Goal: Task Accomplishment & Management: Manage account settings

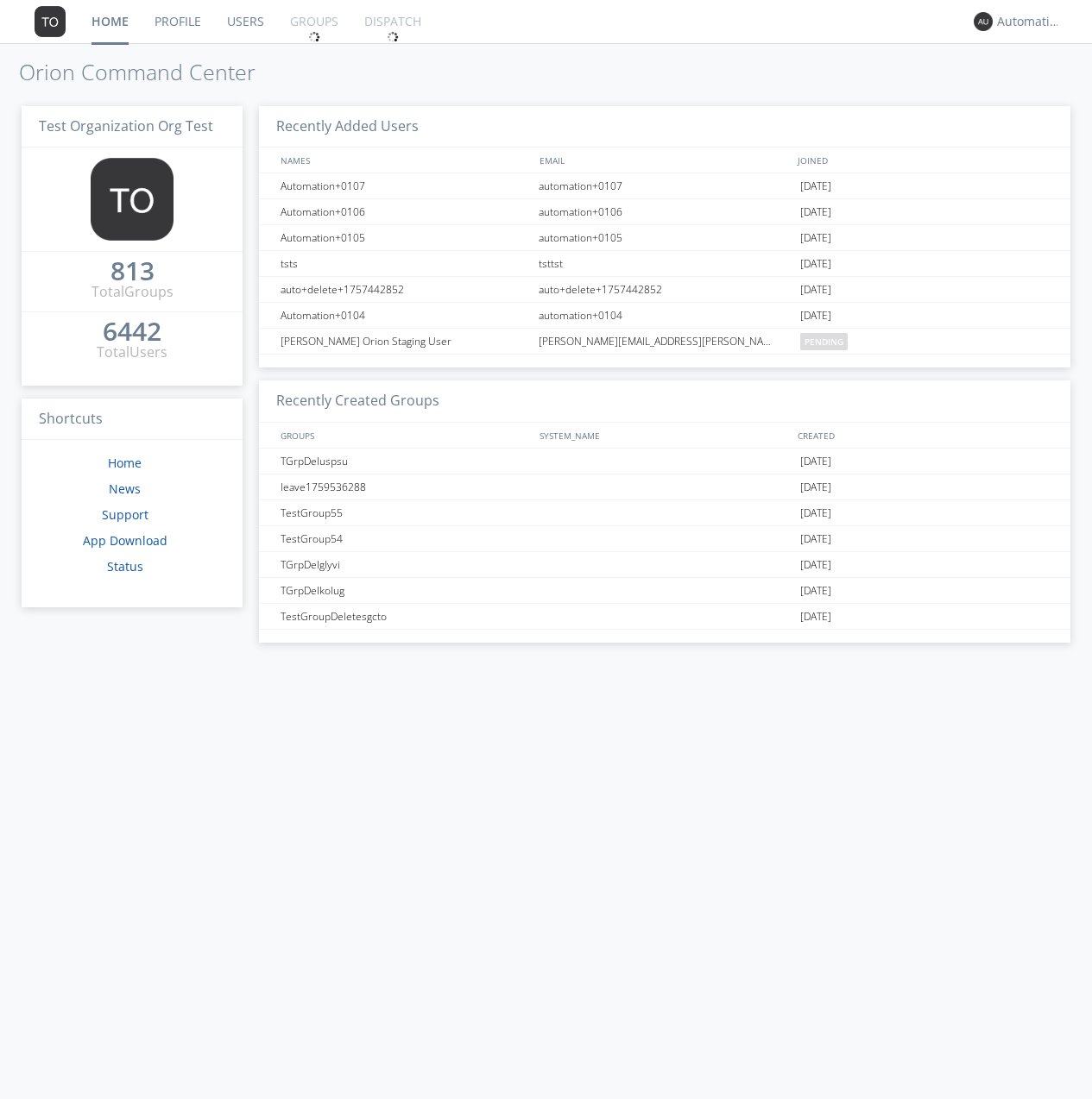
click at [313, 22] on link "Groups" at bounding box center [314, 21] width 74 height 43
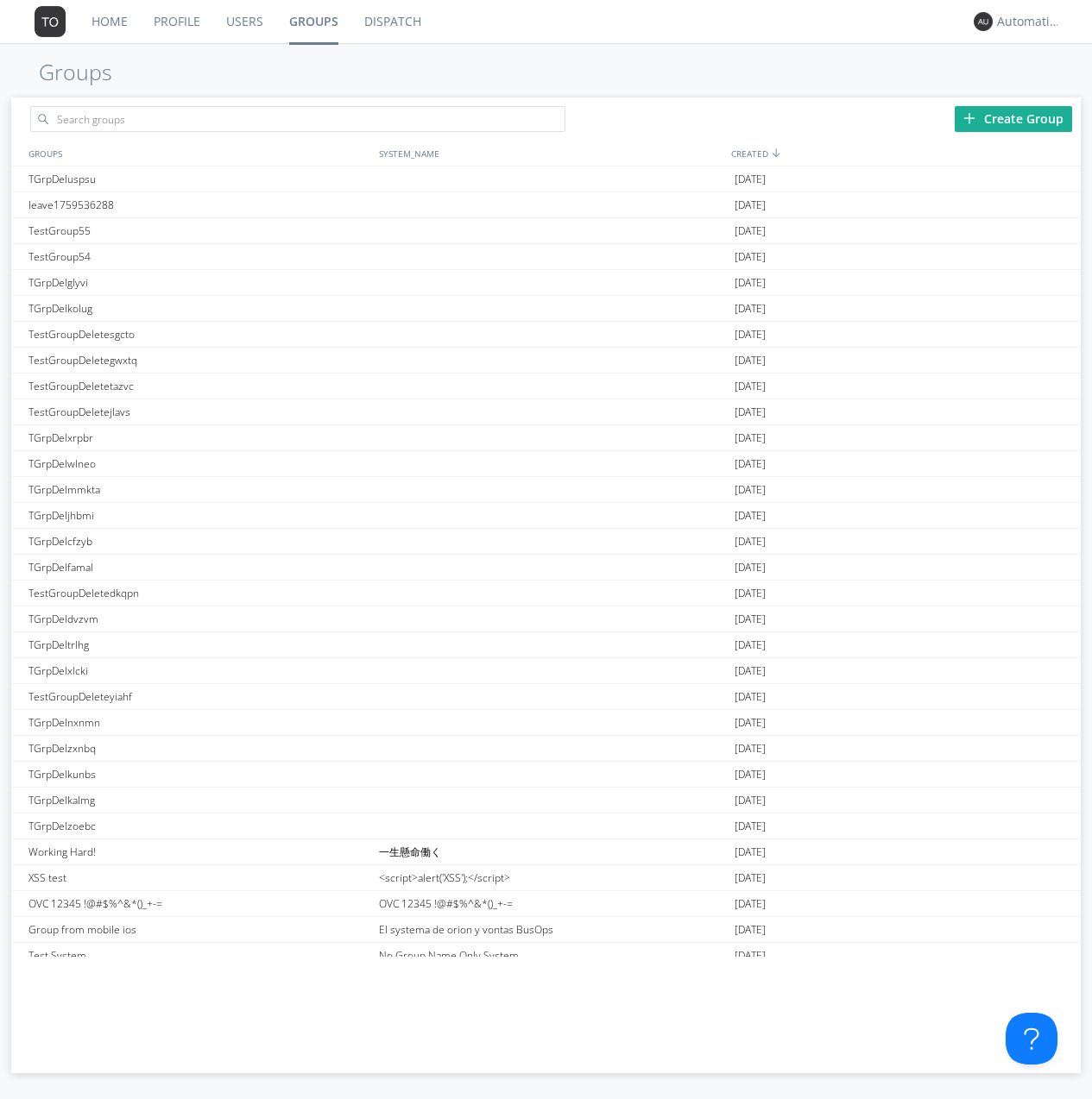
click at [1013, 118] on div "Create Group" at bounding box center [1013, 119] width 117 height 26
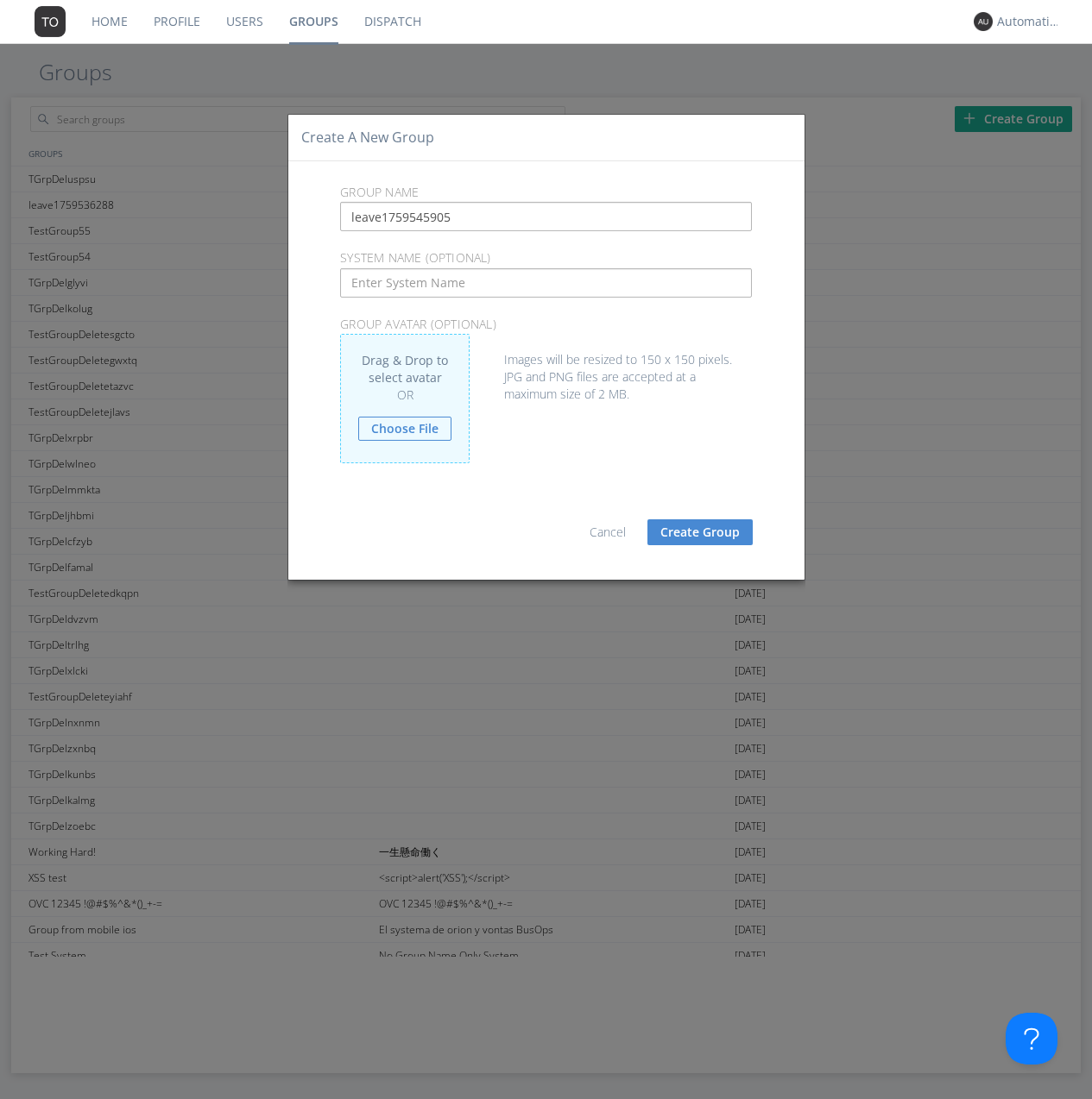
type input "leave1759545905"
click at [700, 531] on button "Create Group" at bounding box center [700, 532] width 105 height 26
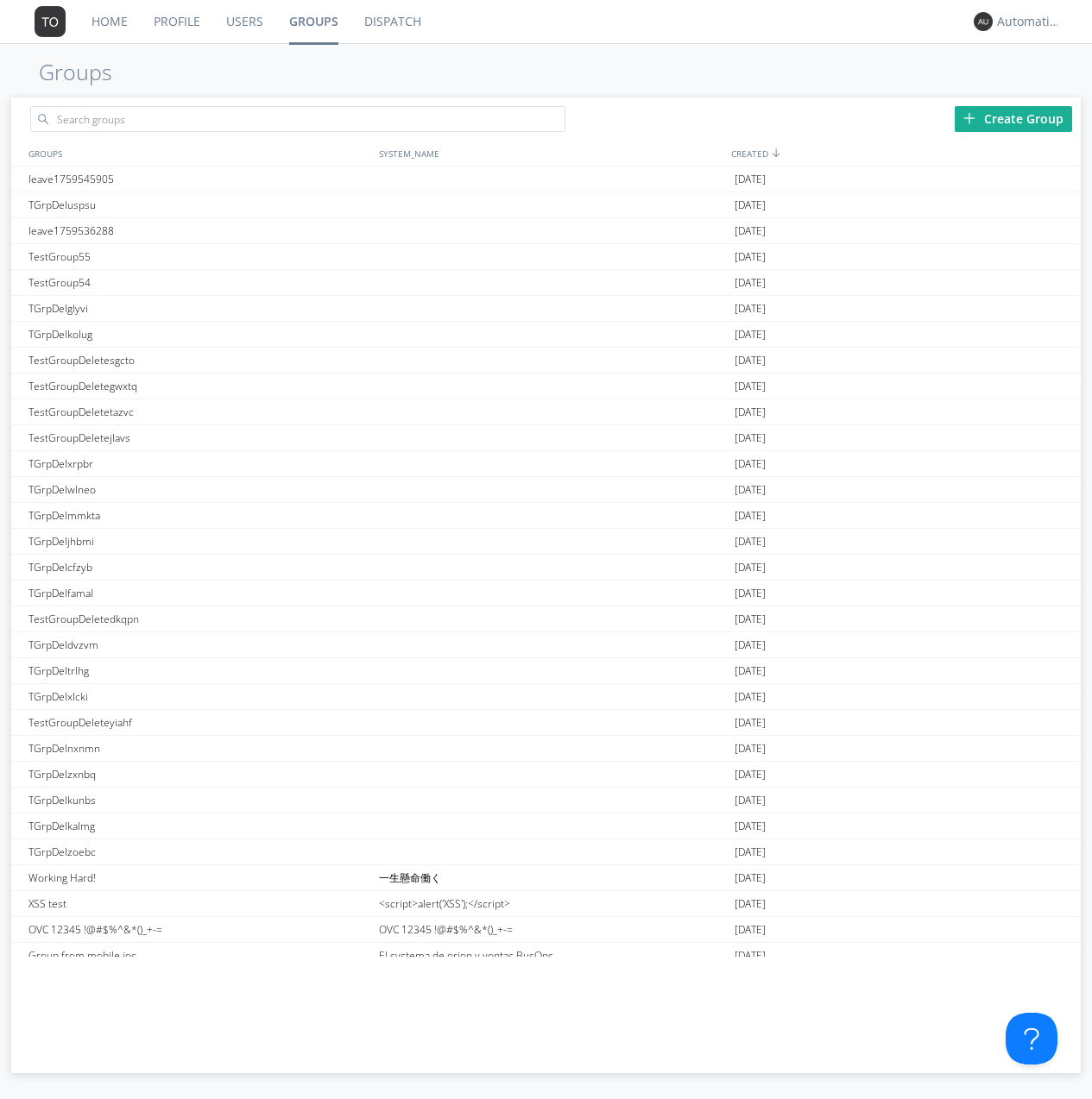
click at [313, 22] on link "Groups" at bounding box center [314, 21] width 75 height 43
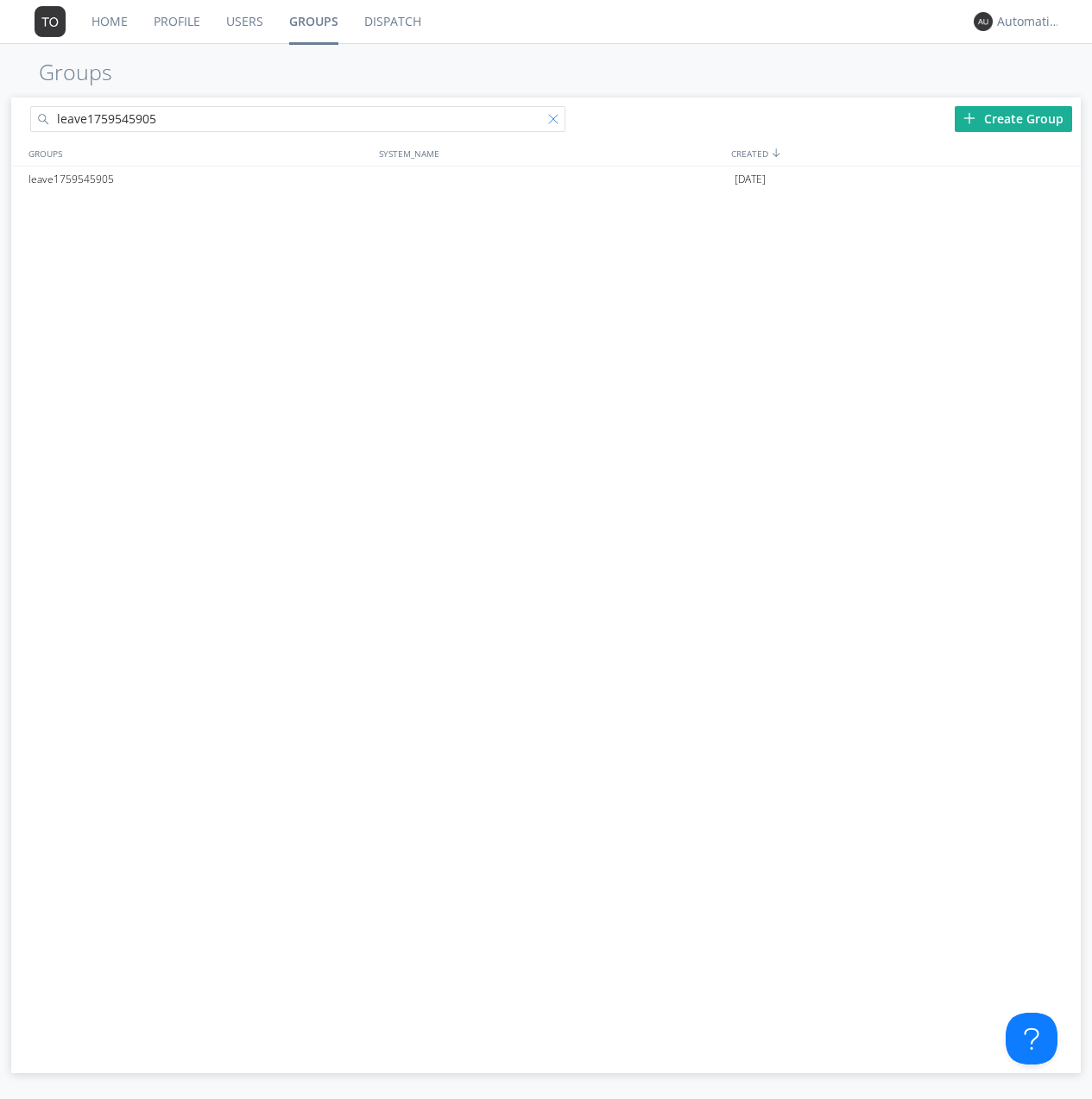
type input "leave1759545905"
click at [556, 122] on div at bounding box center [556, 123] width 17 height 17
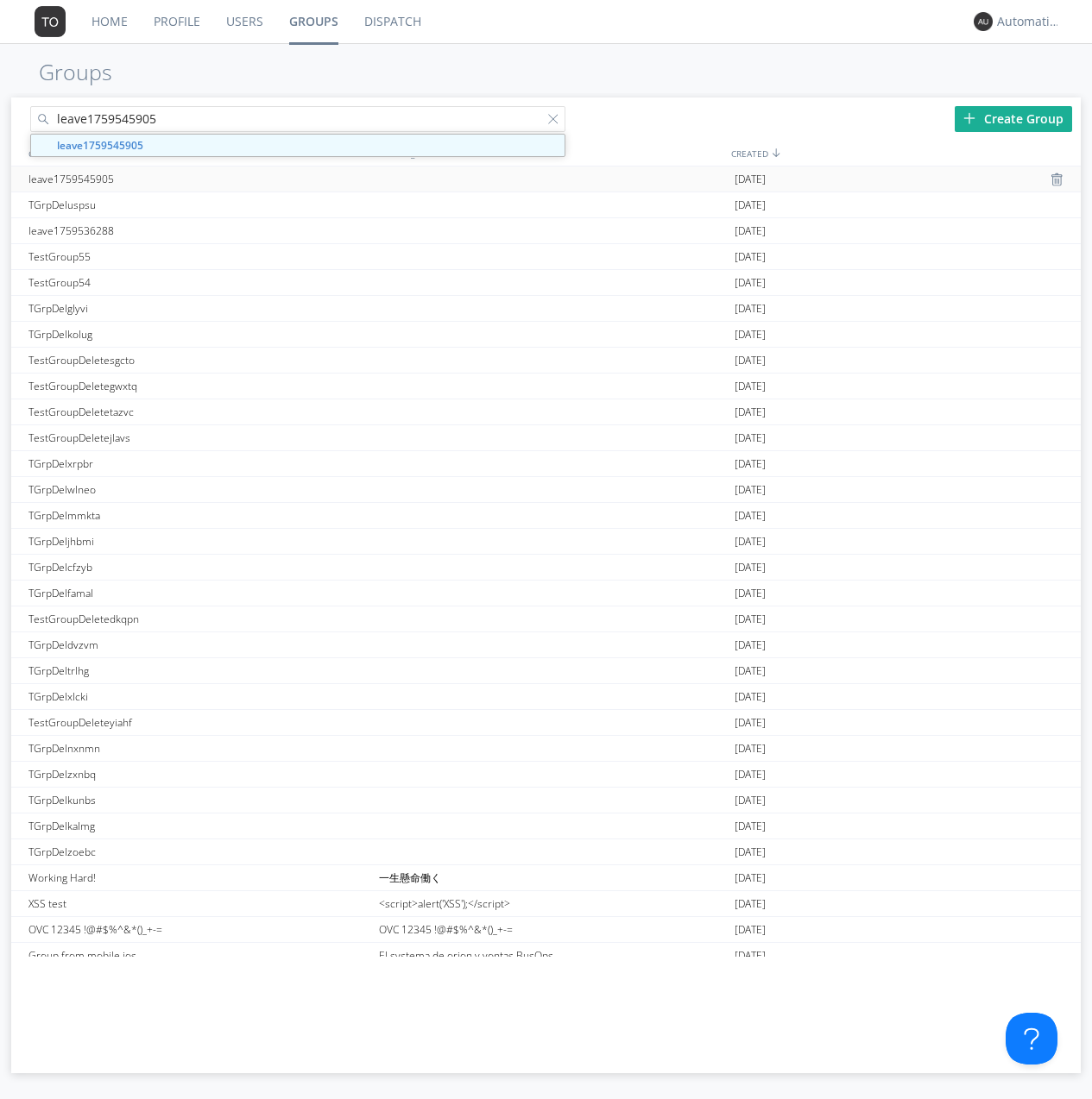
type input "leave1759545905"
click at [198, 178] on div "leave1759545905" at bounding box center [198, 178] width 350 height 25
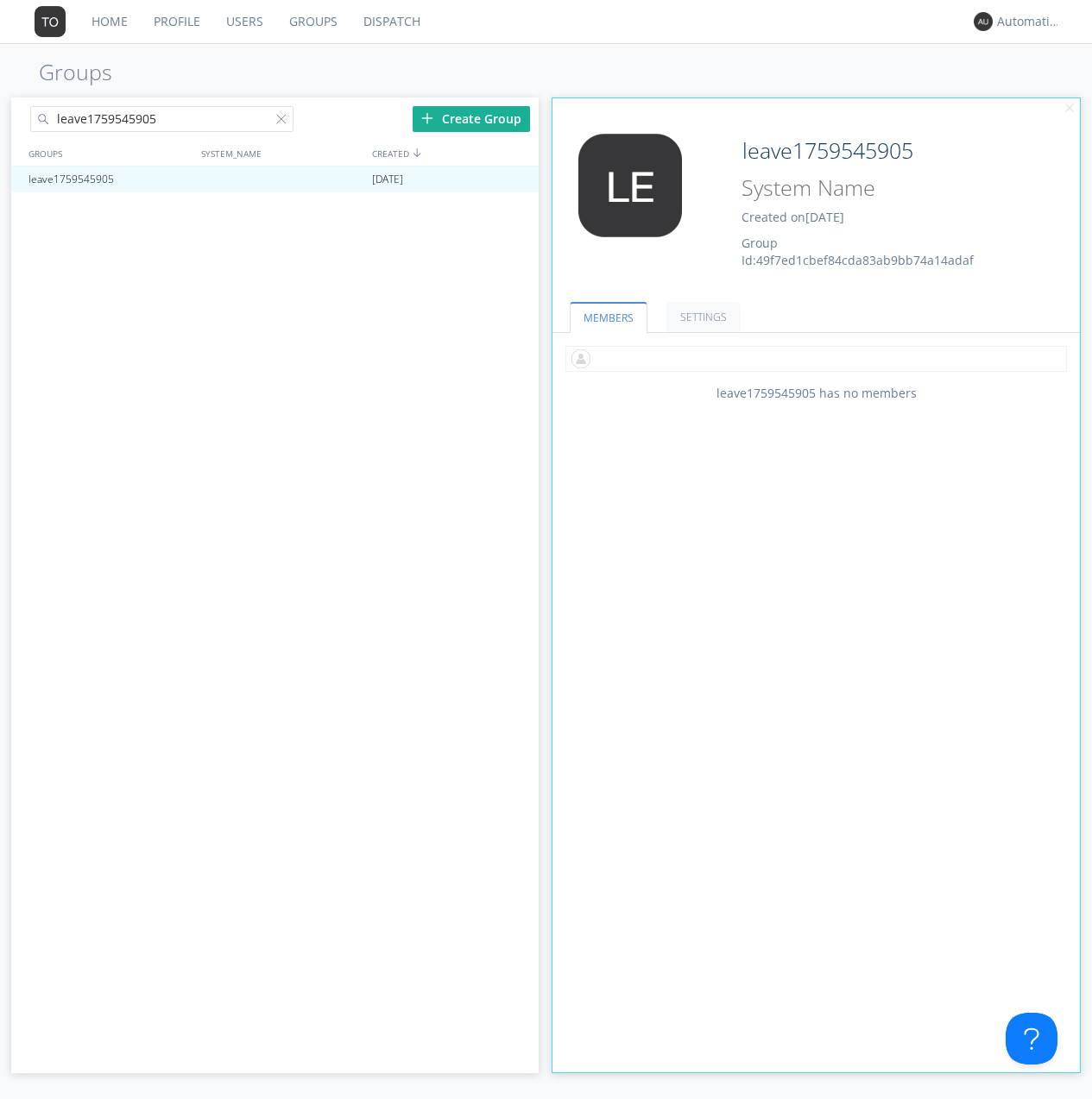
click at [816, 358] on input "text" at bounding box center [816, 358] width 501 height 26
type input "automation+0102"
click at [812, 358] on input "text" at bounding box center [816, 358] width 501 height 26
type input "automation+0103"
click at [812, 358] on input "text" at bounding box center [816, 358] width 501 height 26
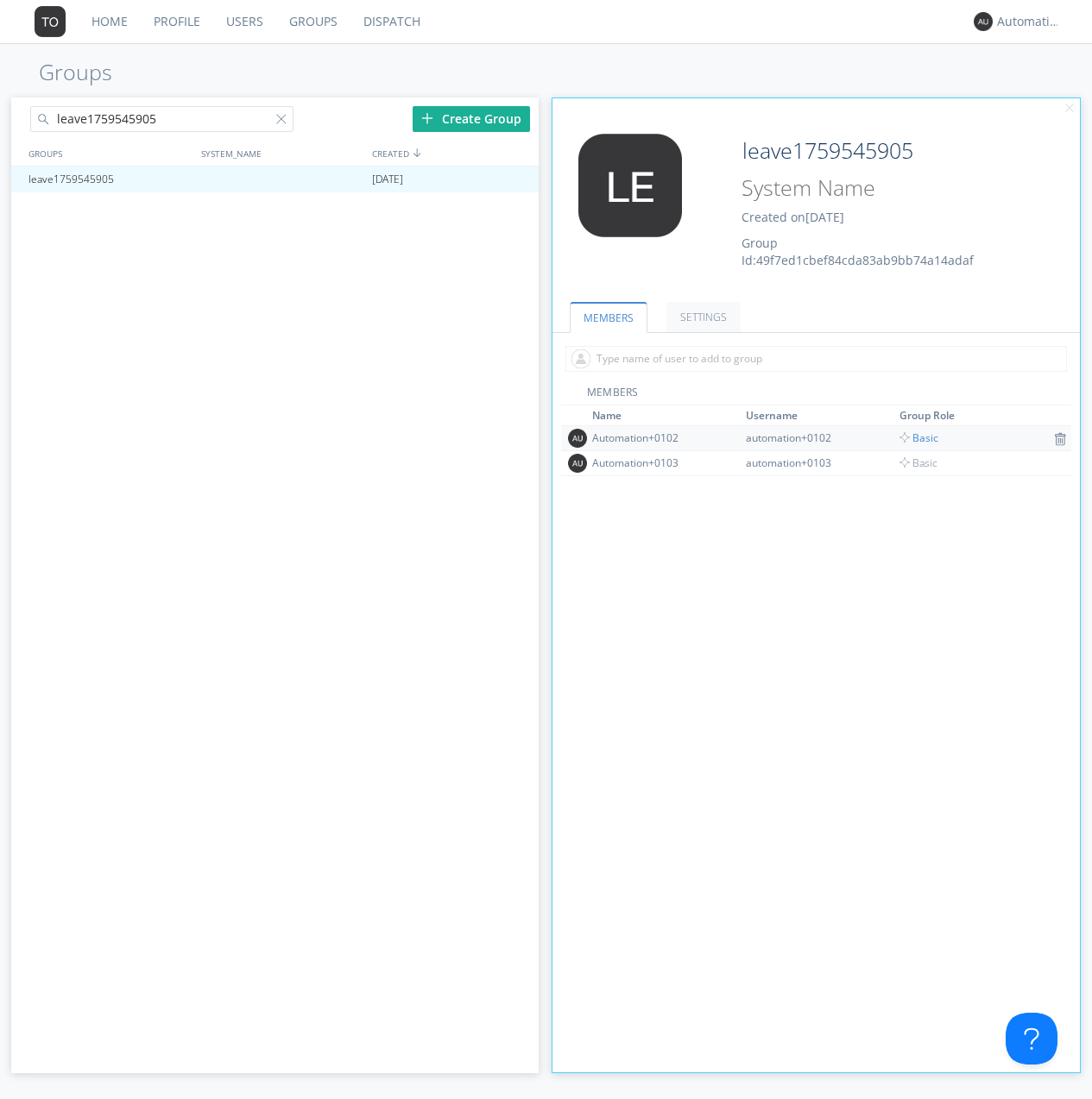
click at [913, 437] on span "Basic" at bounding box center [918, 438] width 38 height 15
click at [516, 179] on div at bounding box center [517, 179] width 17 height 14
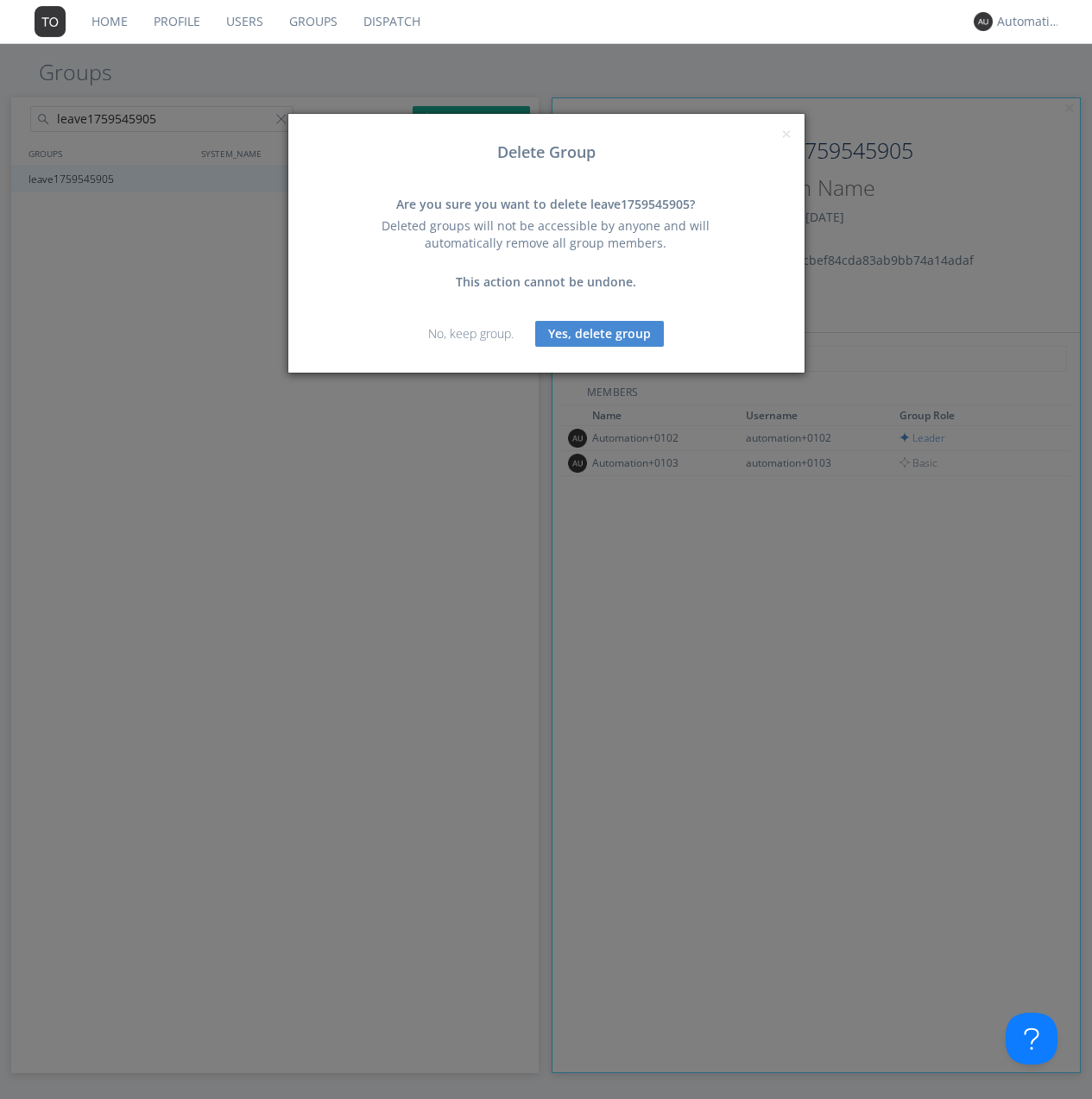
click at [599, 333] on button "Yes, delete group" at bounding box center [599, 334] width 129 height 26
